Goal: Task Accomplishment & Management: Manage account settings

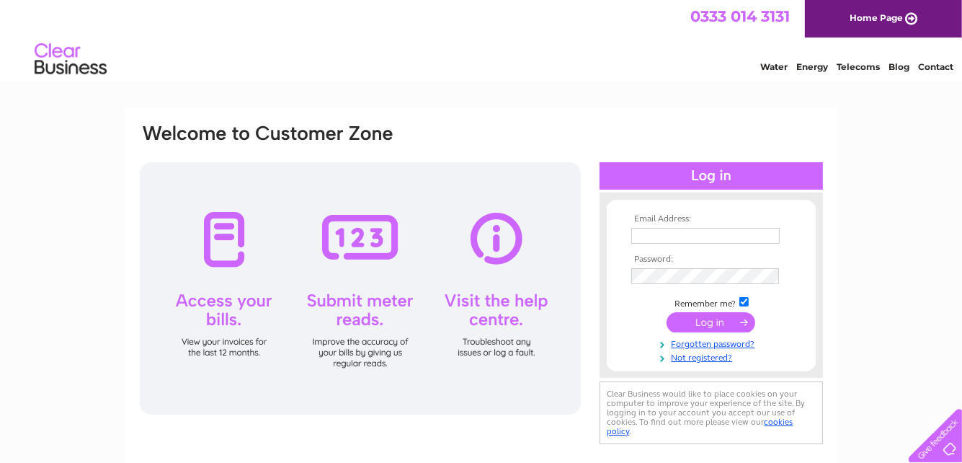
type input "carlosramos1@btinternet.com"
click at [706, 319] on input "submit" at bounding box center [711, 322] width 89 height 20
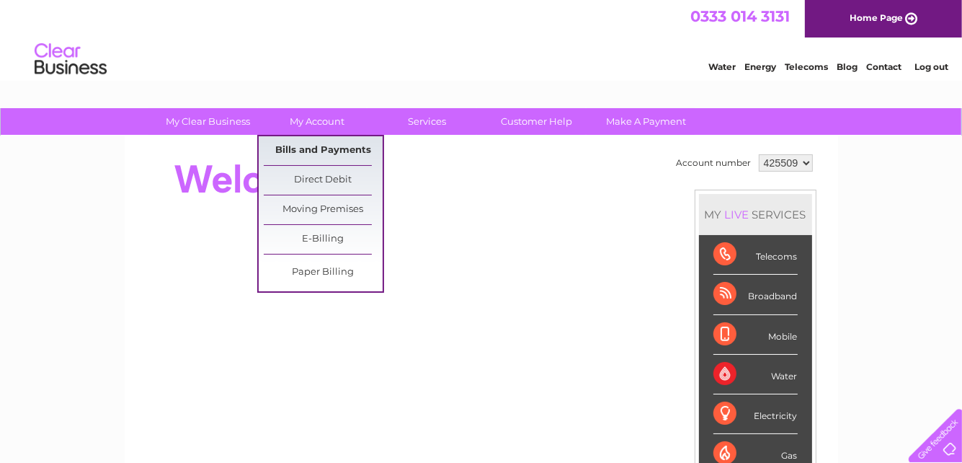
click at [333, 150] on link "Bills and Payments" at bounding box center [323, 150] width 119 height 29
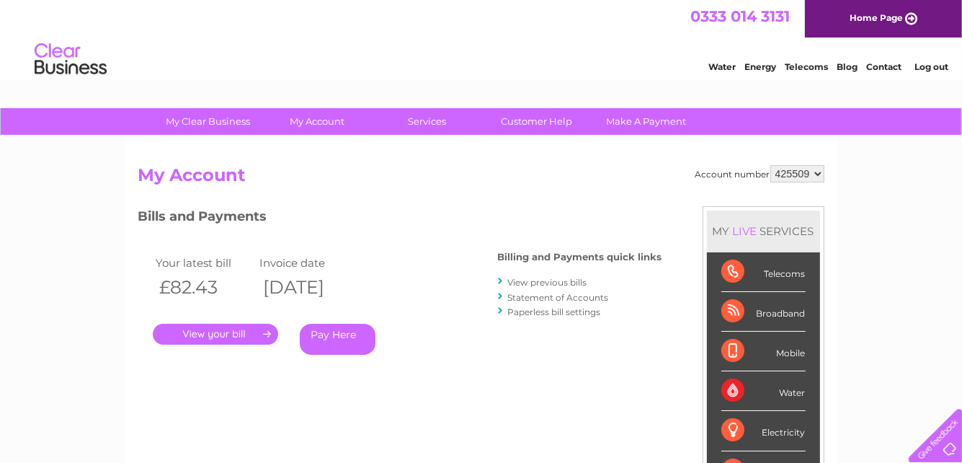
click at [239, 332] on link "." at bounding box center [215, 334] width 125 height 21
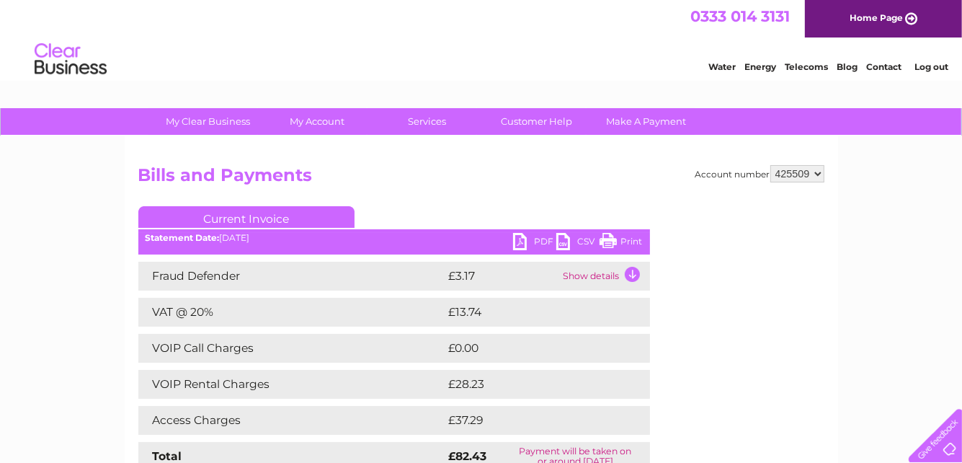
click at [605, 243] on link "Print" at bounding box center [621, 243] width 43 height 21
